Goal: Feedback & Contribution: Submit feedback/report problem

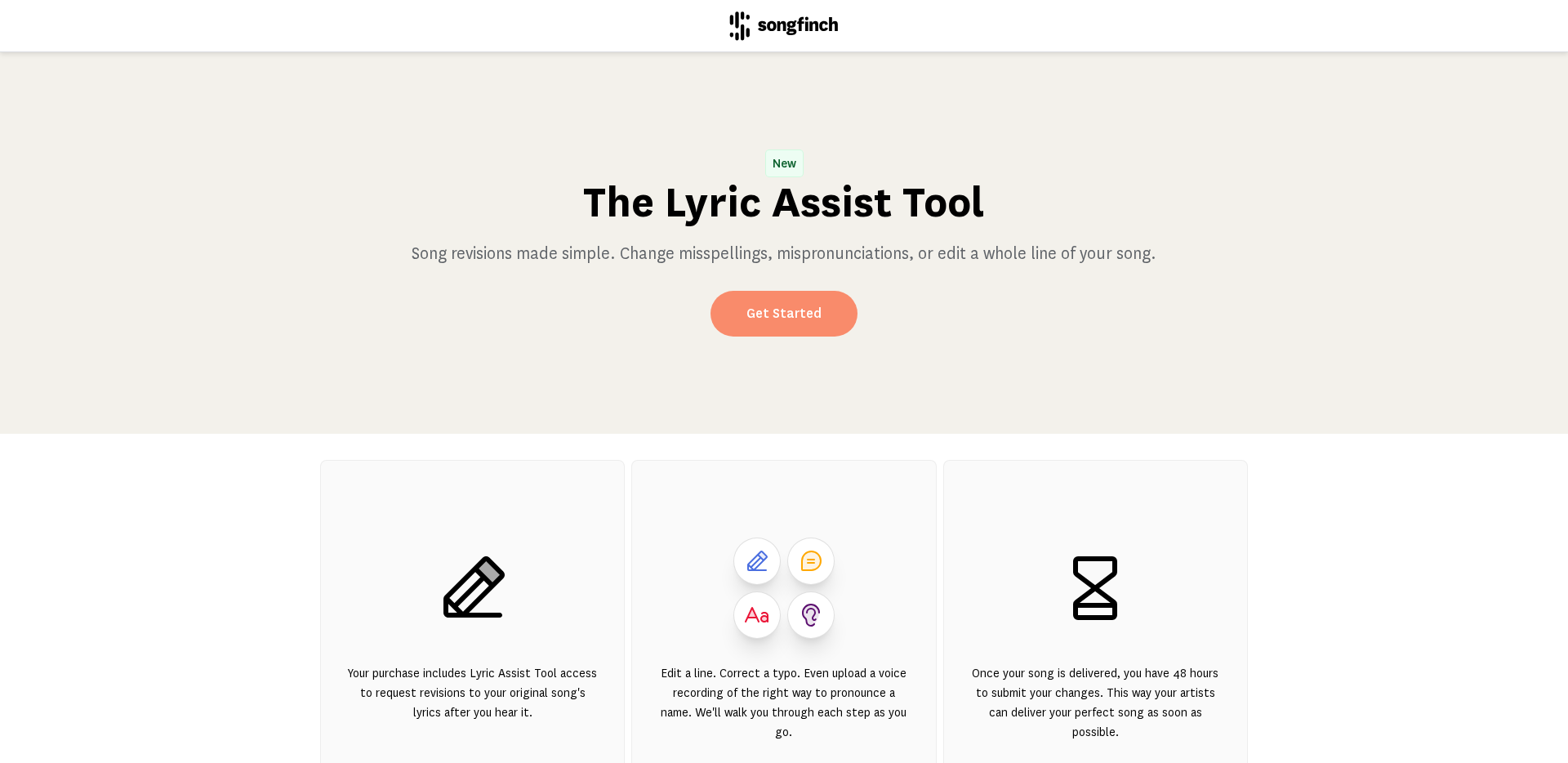
click at [776, 326] on link "Get Started" at bounding box center [784, 314] width 147 height 46
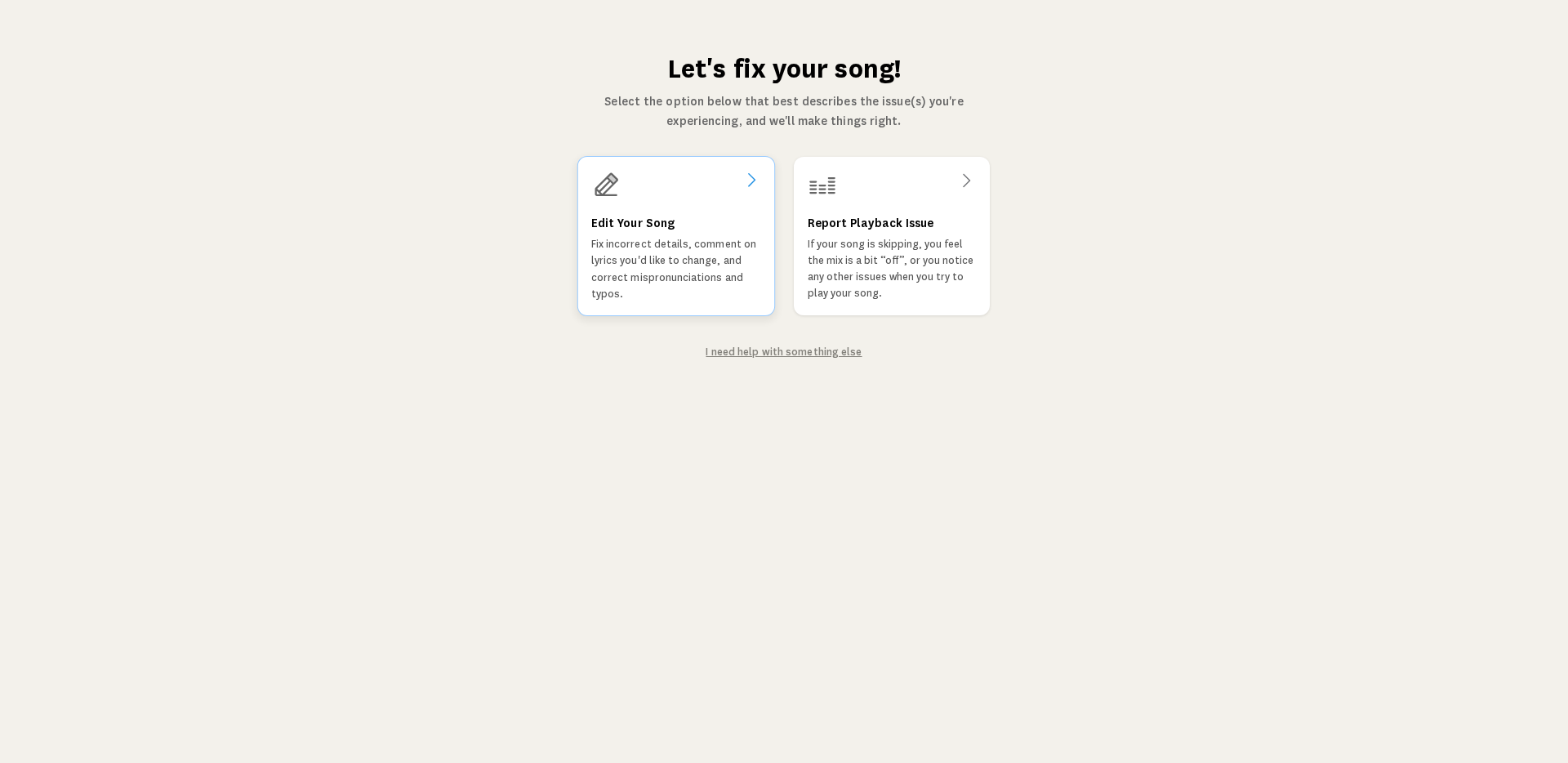
click at [726, 258] on p "Fix incorrect details, comment on lyrics you'd like to change, and correct misp…" at bounding box center [676, 269] width 169 height 66
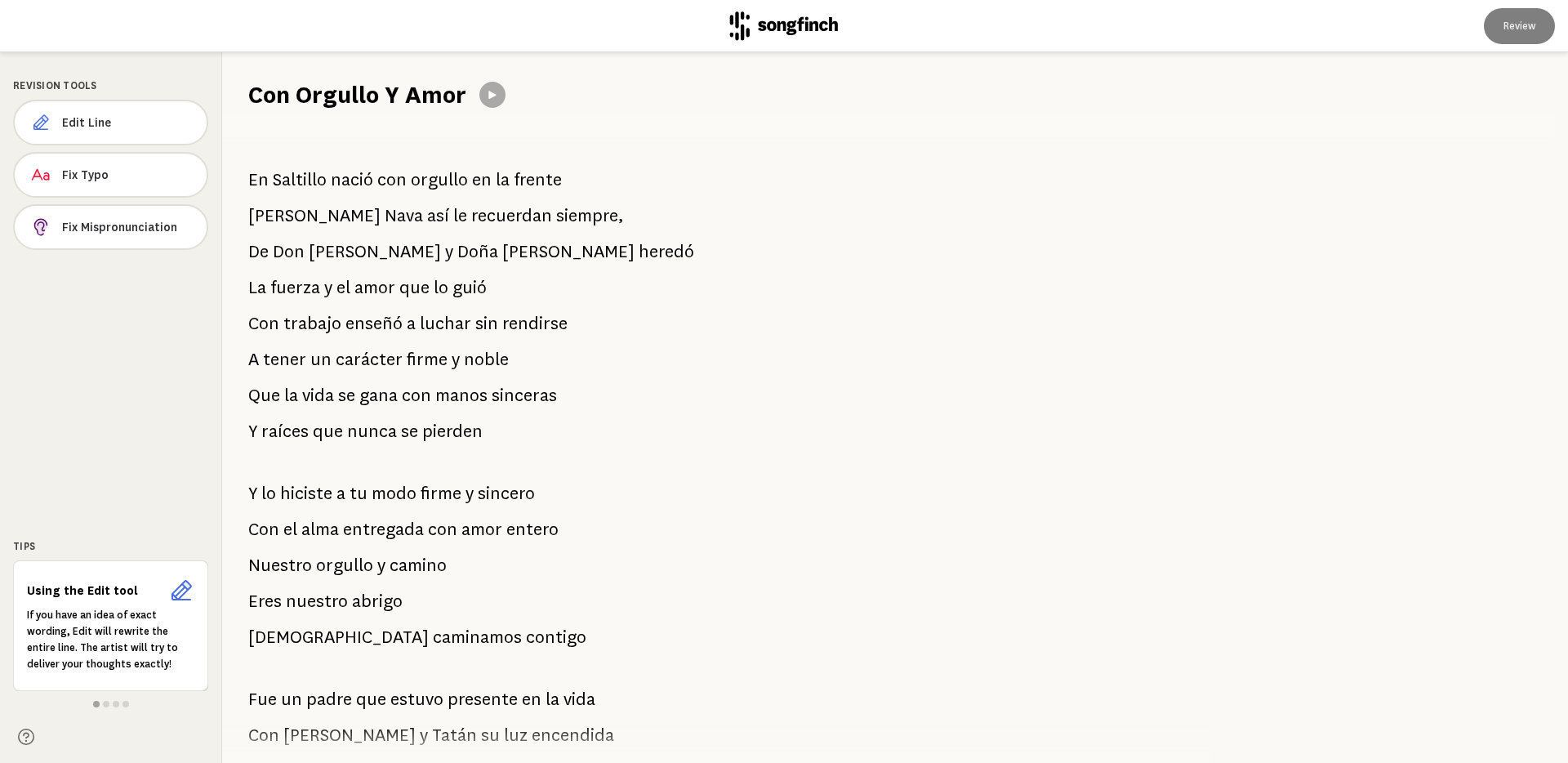
click at [490, 187] on p "[PERSON_NAME] nació con orgullo en la frente" at bounding box center [405, 180] width 314 height 33
click at [488, 179] on p "[PERSON_NAME] nació con orgullo en la frente" at bounding box center [405, 180] width 314 height 33
click at [556, 219] on span "siempre," at bounding box center [590, 216] width 68 height 33
click at [86, 116] on span "Edit Line" at bounding box center [128, 122] width 131 height 17
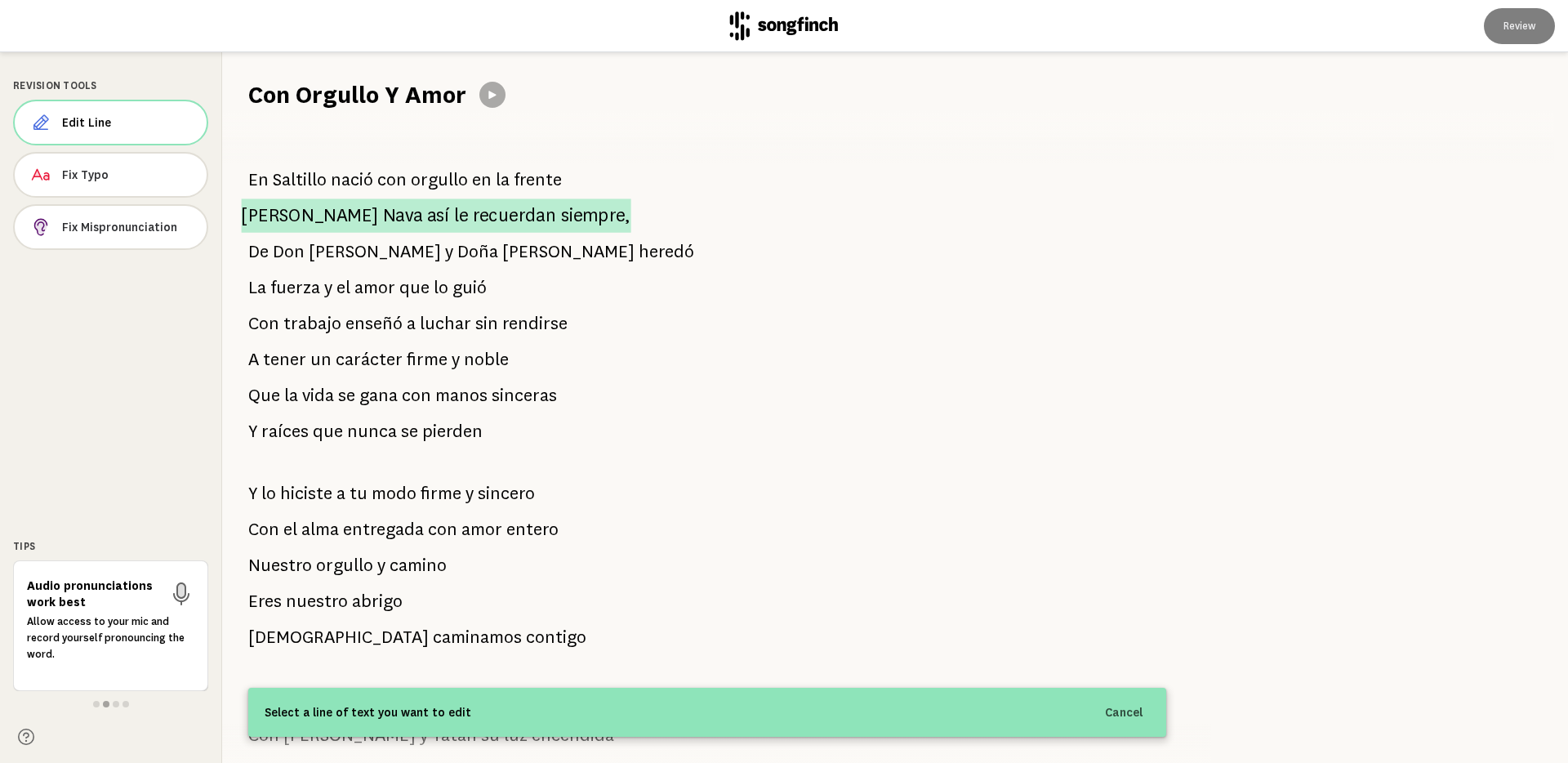
click at [428, 222] on span "así" at bounding box center [438, 215] width 22 height 34
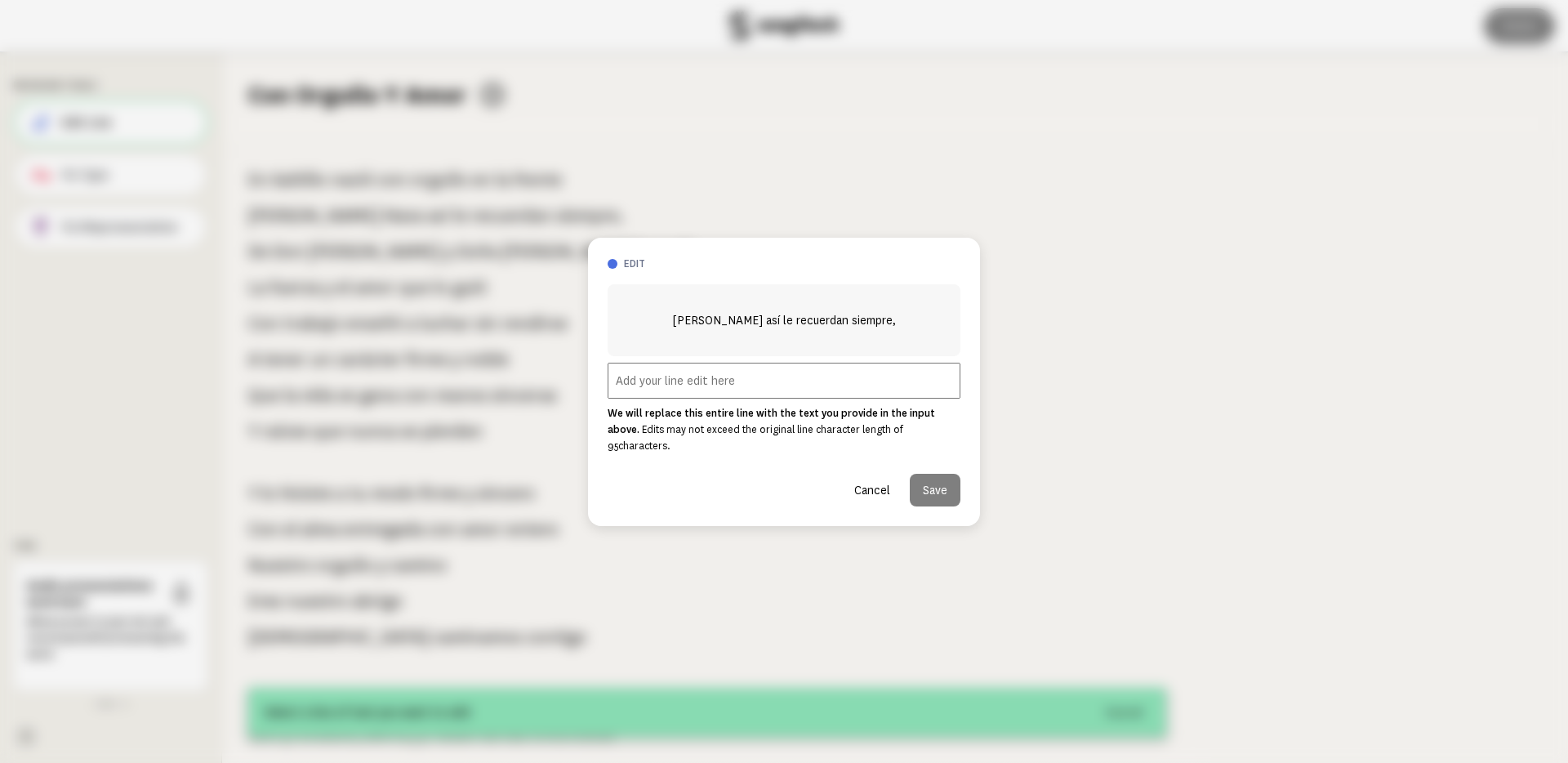
click at [786, 329] on span "[PERSON_NAME] así le recuerdan siempre," at bounding box center [784, 321] width 224 height 19
